Goal: Book appointment/travel/reservation

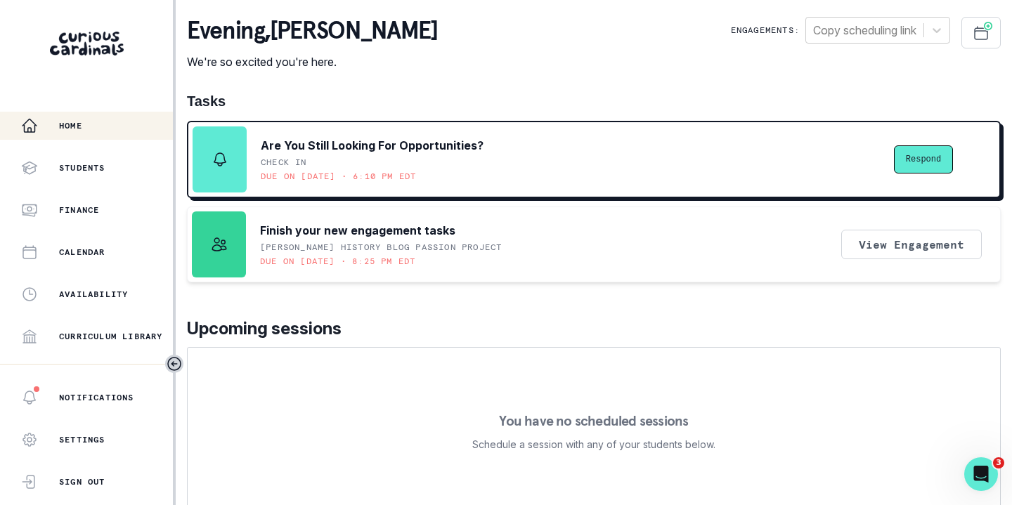
click at [915, 157] on button "Respond" at bounding box center [923, 159] width 59 height 28
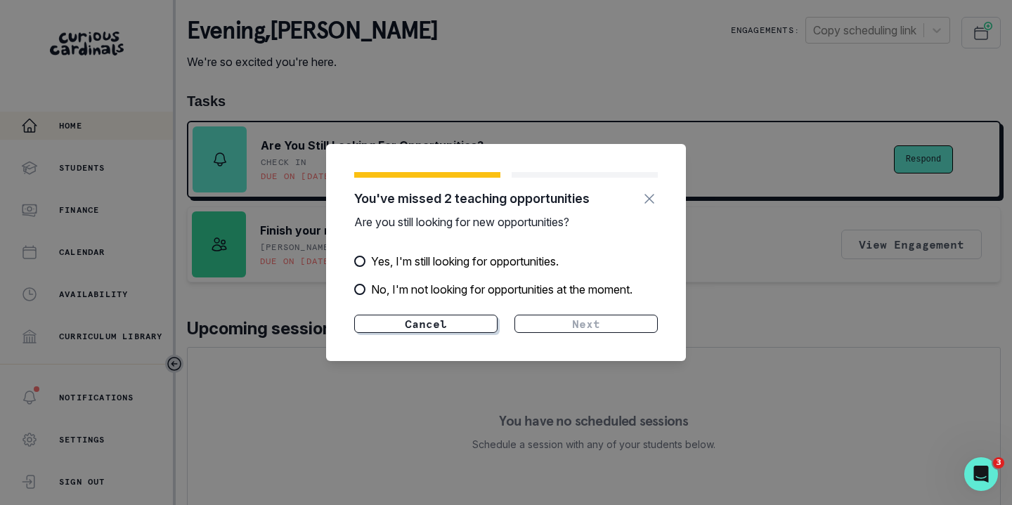
click at [547, 299] on div "Yes, I'm still looking for opportunities. No, I'm not looking for opportunities…" at bounding box center [506, 284] width 304 height 62
click at [533, 291] on p "No, I'm not looking for opportunities at the moment." at bounding box center [501, 289] width 261 height 17
click at [354, 290] on input "No, I'm not looking for opportunities at the moment." at bounding box center [353, 289] width 1 height 1
radio input "true"
click at [571, 334] on section "You've missed 2 teaching opportunities Are you still looking for new opportunit…" at bounding box center [506, 252] width 360 height 217
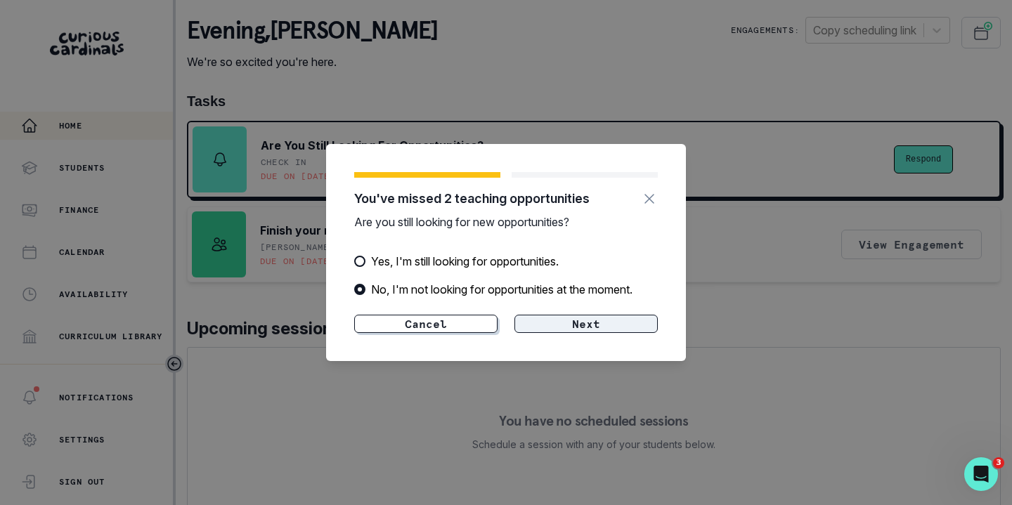
click at [564, 323] on button "Next" at bounding box center [585, 324] width 143 height 18
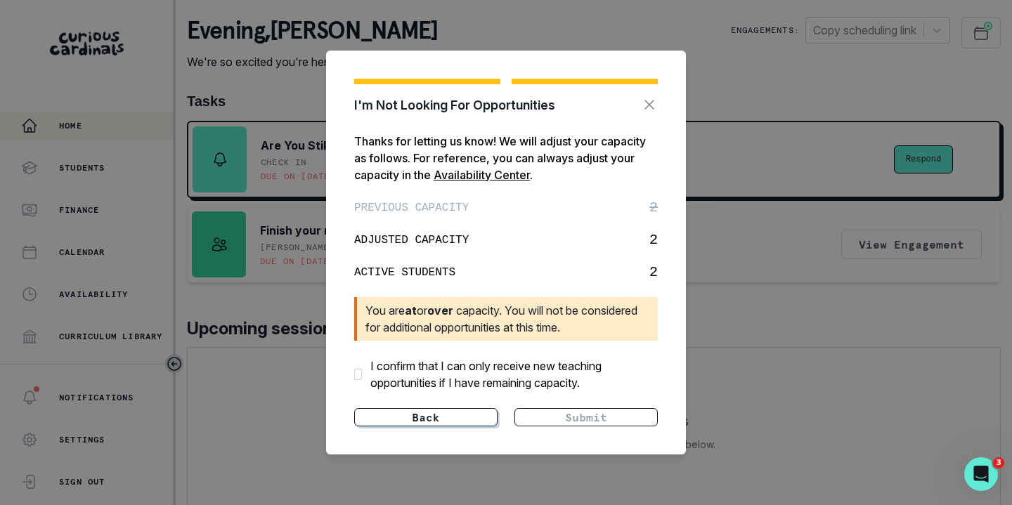
click at [564, 235] on div "ADJUSTED CAPACITY 2" at bounding box center [506, 240] width 304 height 21
click at [542, 407] on section "I'm Not Looking For Opportunities Thanks for letting us know! We will adjust yo…" at bounding box center [506, 253] width 360 height 404
click at [484, 372] on p "I confirm that I can only receive new teaching opportunities if I have remainin…" at bounding box center [513, 375] width 287 height 34
click at [0, 0] on input "I confirm that I can only receive new teaching opportunities if I have remainin…" at bounding box center [0, 0] width 0 height 0
click at [554, 423] on button "Submit" at bounding box center [585, 417] width 143 height 18
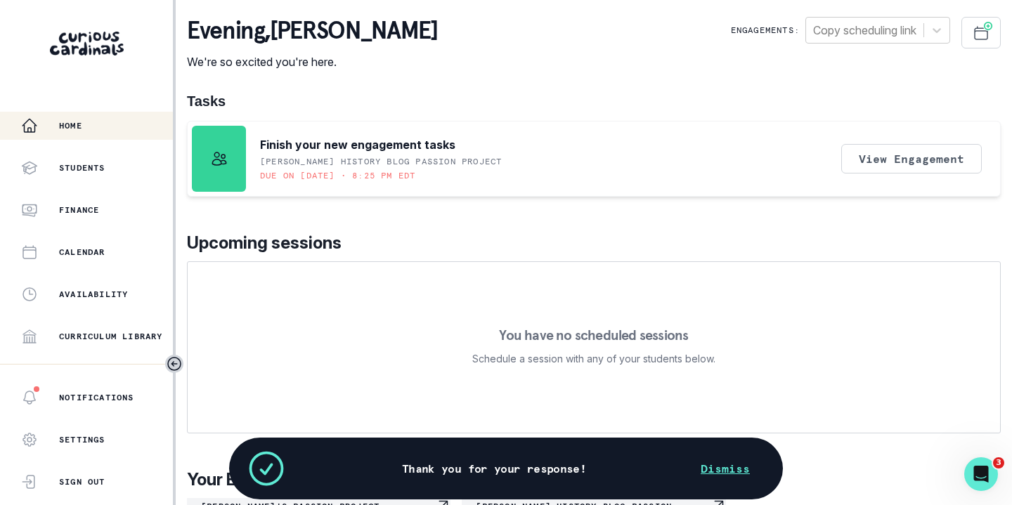
scroll to position [159, 0]
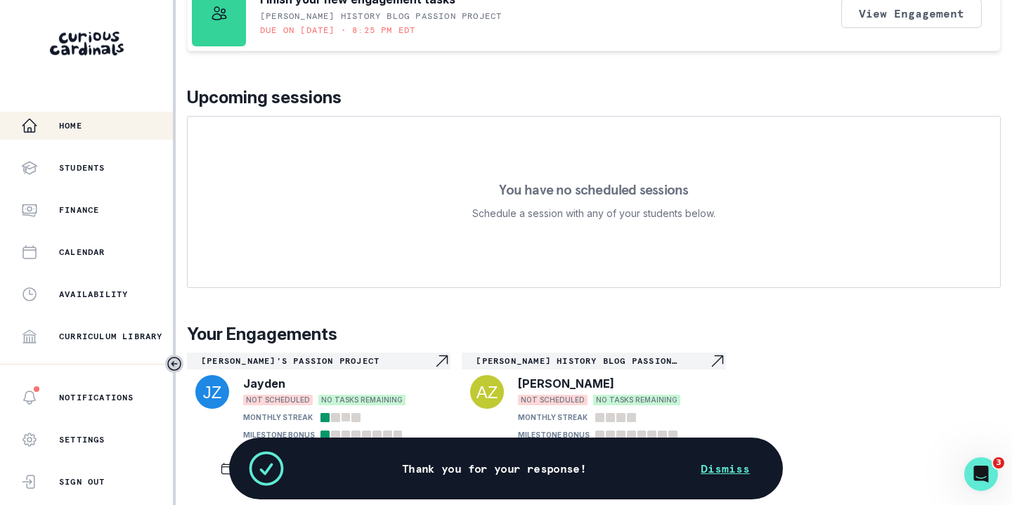
click at [389, 384] on div "Jayden" at bounding box center [342, 383] width 199 height 17
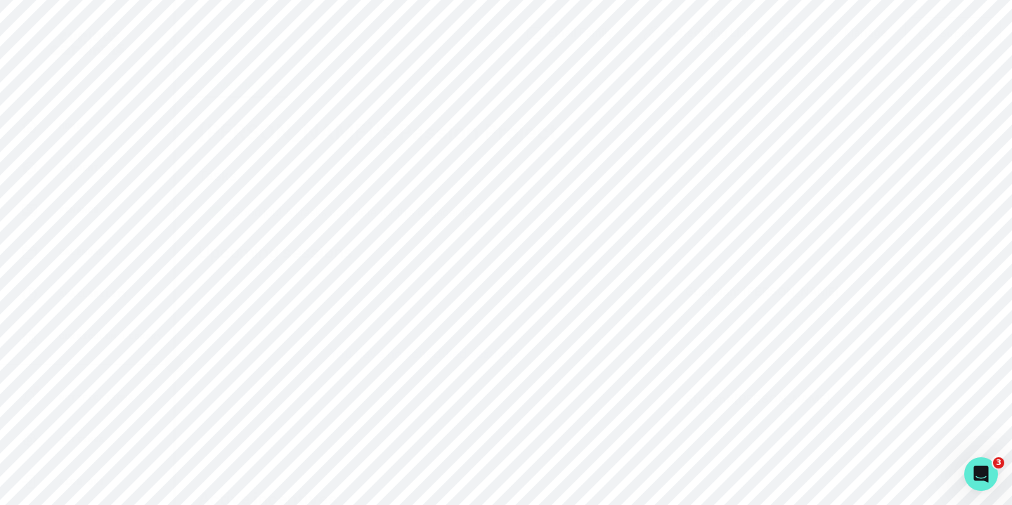
click at [330, 102] on div "[PERSON_NAME]'s Passion Project Tasks Good job! All tasks complete for this eng…" at bounding box center [594, 364] width 814 height 535
click at [330, 88] on button "Scheduling" at bounding box center [337, 84] width 100 height 27
click at [280, 360] on div "Month View" at bounding box center [265, 378] width 109 height 88
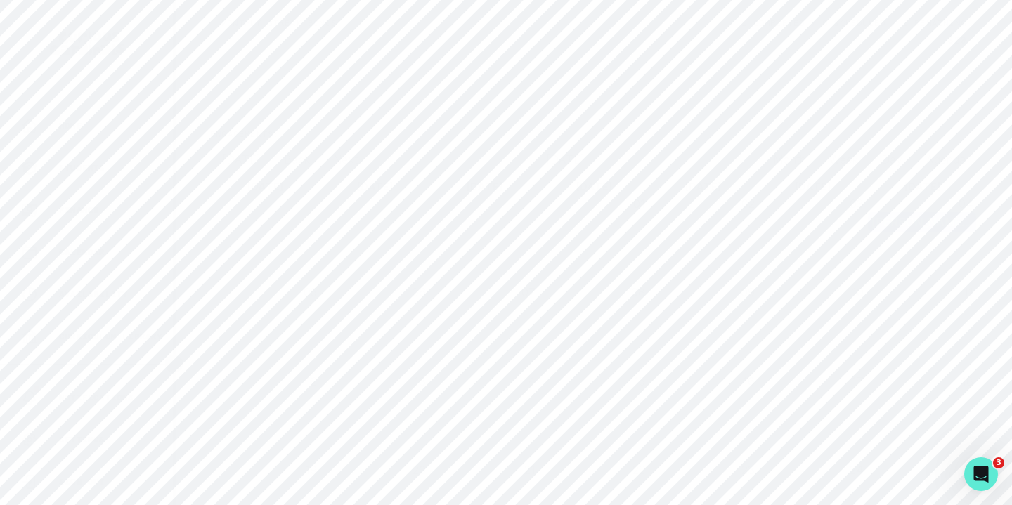
click at [344, 130] on div at bounding box center [343, 134] width 103 height 20
click at [365, 222] on div "Month View" at bounding box center [539, 222] width 656 height 20
click at [93, 261] on button "Calendar" at bounding box center [86, 252] width 173 height 28
click at [269, 281] on div "Month View" at bounding box center [256, 267] width 112 height 88
click at [99, 165] on p "Students" at bounding box center [82, 167] width 46 height 11
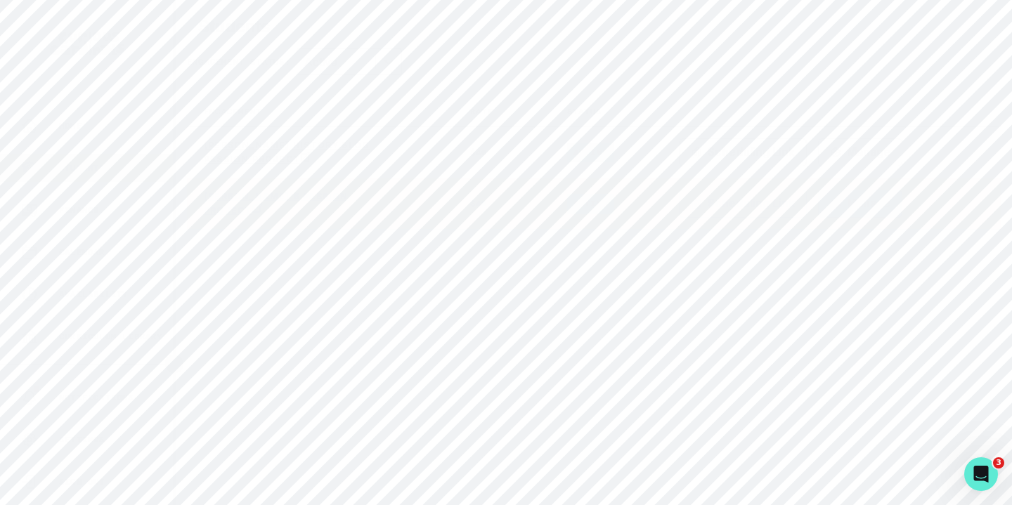
click at [875, 202] on button "Manage" at bounding box center [860, 204] width 84 height 28
click at [861, 146] on button "Manage" at bounding box center [860, 152] width 84 height 28
click at [653, 206] on td "active" at bounding box center [606, 203] width 112 height 51
click at [290, 193] on p "[PERSON_NAME]'s Passion Project" at bounding box center [288, 203] width 169 height 25
click at [319, 89] on button "Scheduling" at bounding box center [337, 84] width 100 height 27
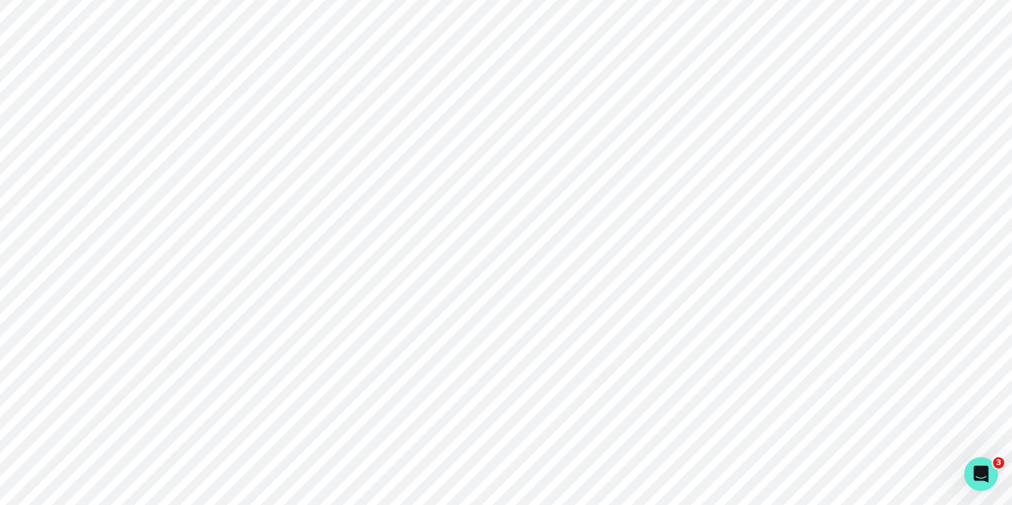
scroll to position [6, 0]
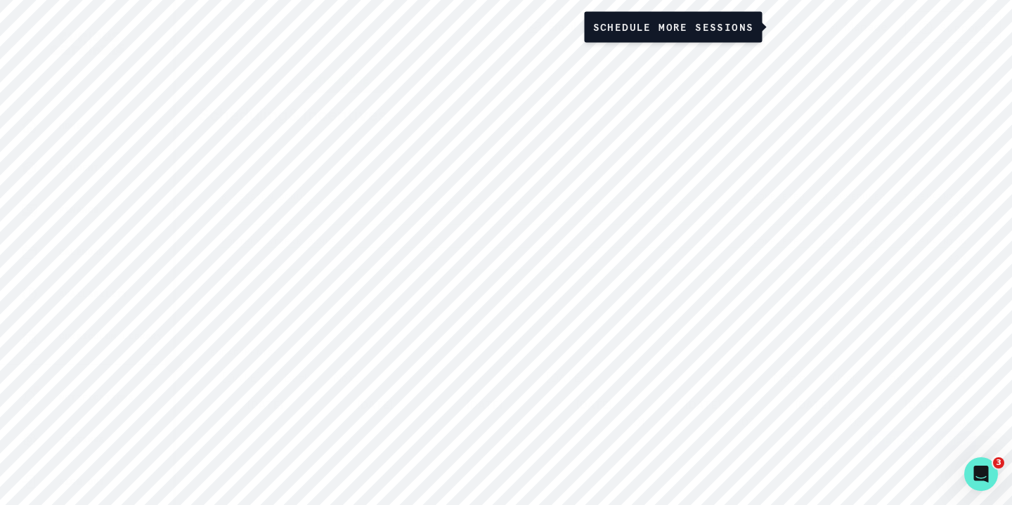
click at [789, 32] on icon "Schedule Sessions" at bounding box center [789, 27] width 17 height 17
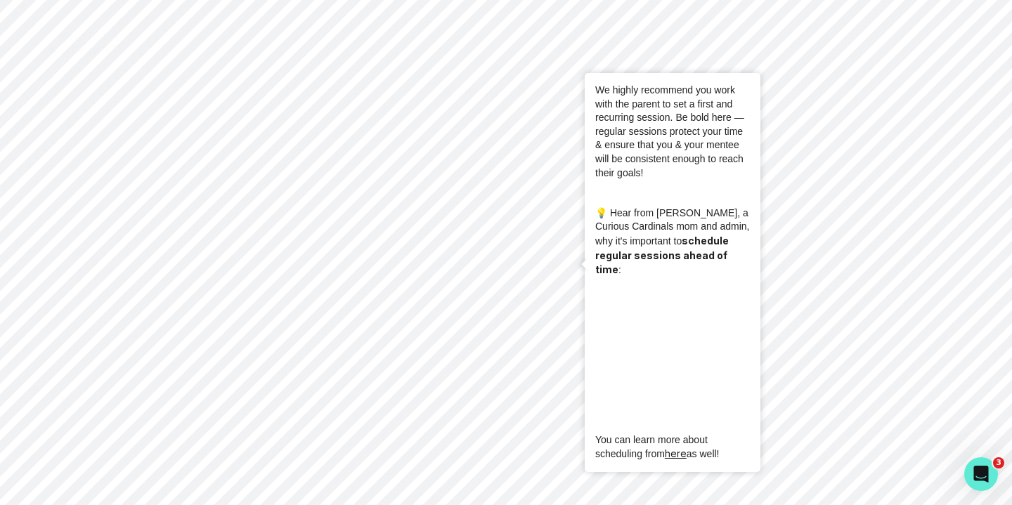
click at [461, 237] on div "60 Session length (minutes) [DATE] Date 20:00 Time Timezone is EDT Repeat this …" at bounding box center [594, 226] width 313 height 233
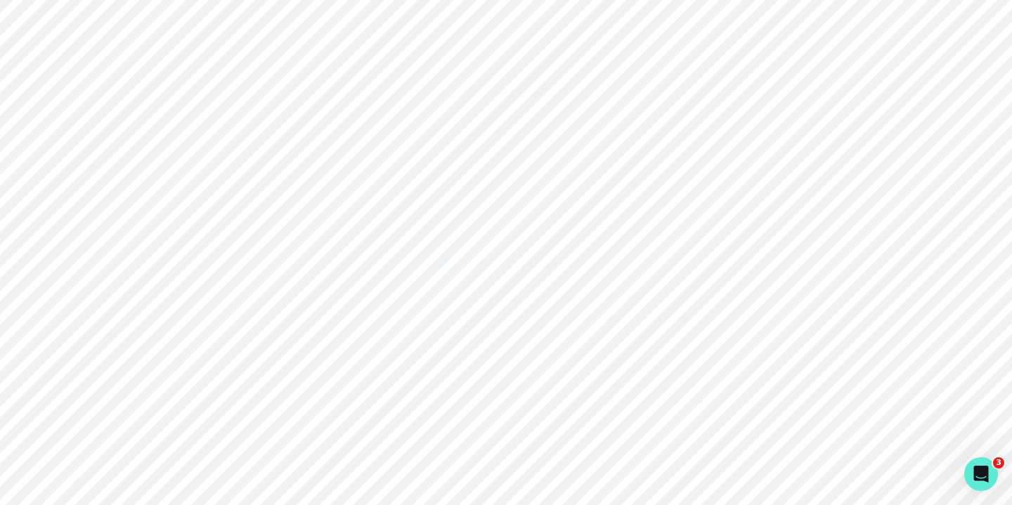
click at [492, 203] on input "[DATE]" at bounding box center [512, 202] width 148 height 35
click at [566, 202] on input "[DATE]" at bounding box center [512, 202] width 148 height 35
type input "[DATE]"
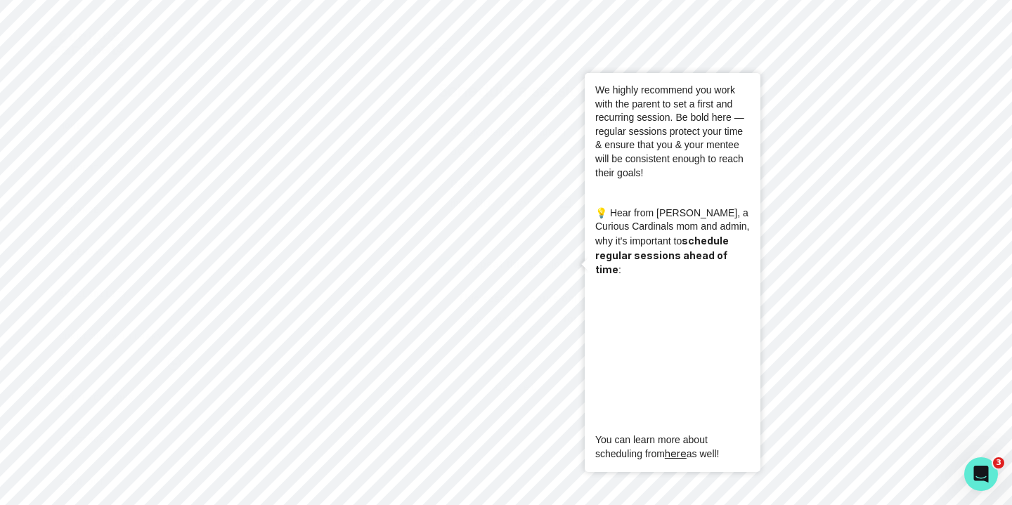
click at [827, 167] on div "Schedule a session 60 Session length (minutes) [DATE] Date 20:00 Time Timezone …" at bounding box center [594, 278] width 814 height 523
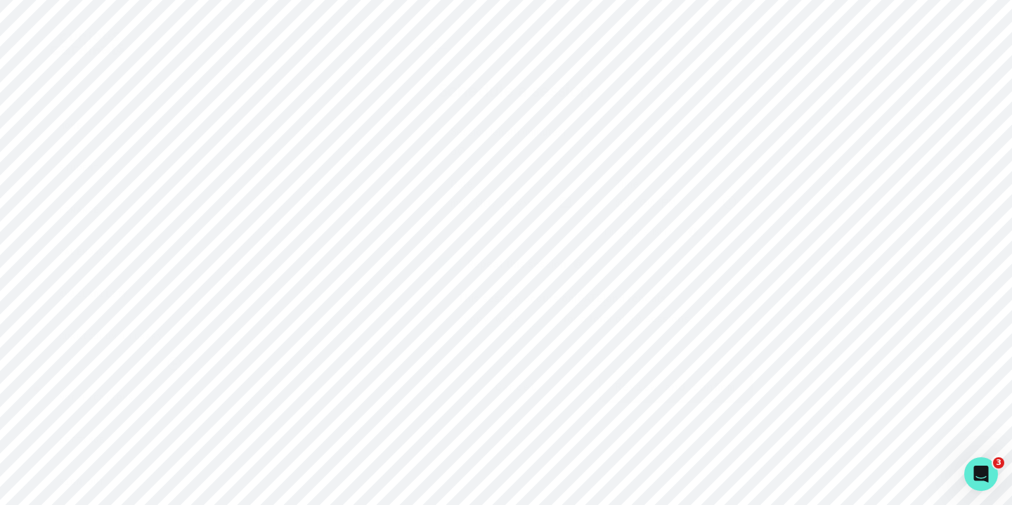
click at [660, 195] on input "20:00" at bounding box center [676, 202] width 148 height 35
click at [670, 200] on input "22:00" at bounding box center [676, 202] width 148 height 35
type input "10:00"
click at [781, 227] on div "Schedule a session 60 Session length (minutes) [DATE] Date 10:00 Time Timezone …" at bounding box center [594, 278] width 814 height 523
click at [446, 271] on div "Repeat this session This session occurs [DATE] and repeats every week every 2 w…" at bounding box center [594, 293] width 313 height 100
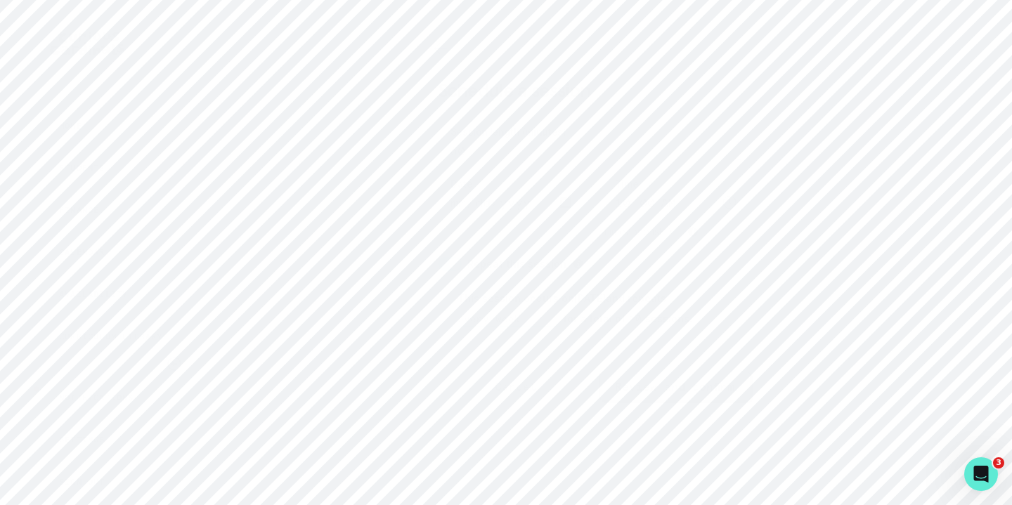
click at [455, 262] on span at bounding box center [454, 264] width 11 height 11
click at [438, 257] on input "checkbox" at bounding box center [437, 256] width 1 height 1
checkbox input "false"
click at [647, 313] on button "Review and confirm" at bounding box center [674, 315] width 151 height 30
click at [656, 276] on button "Schedule" at bounding box center [674, 271] width 151 height 30
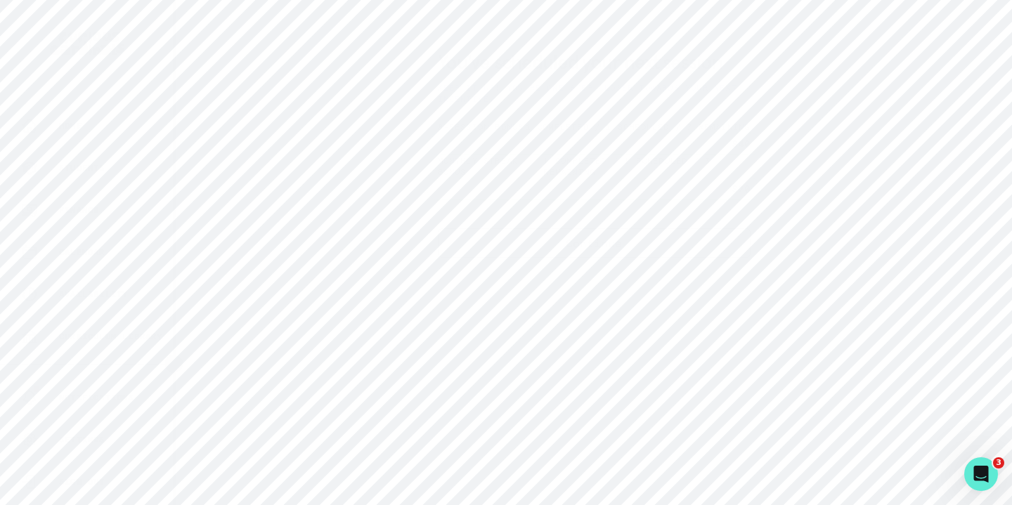
click at [639, 257] on button "Continue" at bounding box center [594, 243] width 313 height 30
click at [97, 216] on div "Finance" at bounding box center [97, 210] width 152 height 17
